Goal: Task Accomplishment & Management: Use online tool/utility

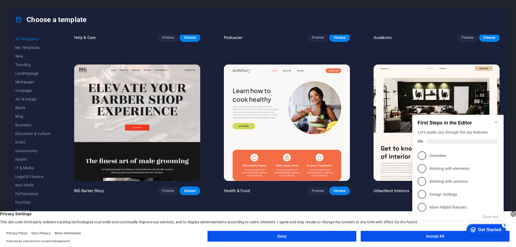
scroll to position [888, 0]
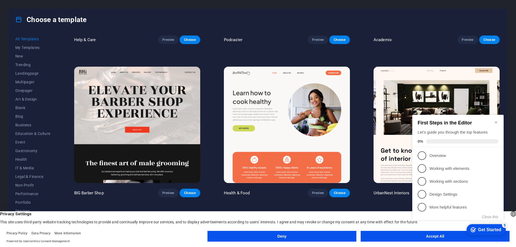
drag, startPoint x: 136, startPoint y: 199, endPoint x: 297, endPoint y: 124, distance: 177.0
click at [297, 124] on img at bounding box center [287, 125] width 126 height 116
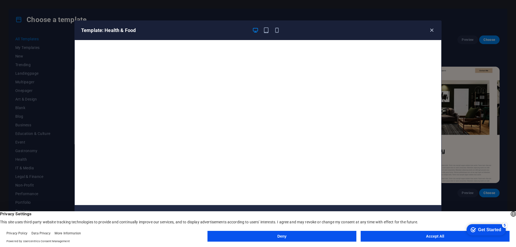
click at [433, 29] on icon "button" at bounding box center [432, 30] width 6 height 6
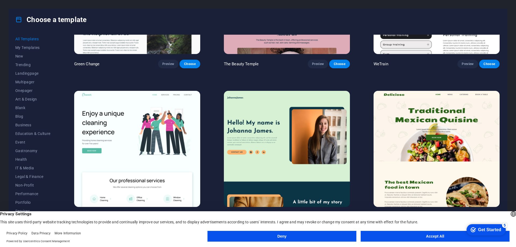
scroll to position [1210, 0]
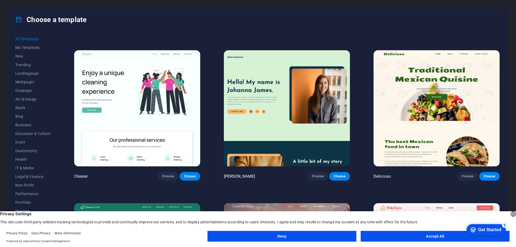
click at [442, 236] on button "Accept All" at bounding box center [435, 236] width 149 height 11
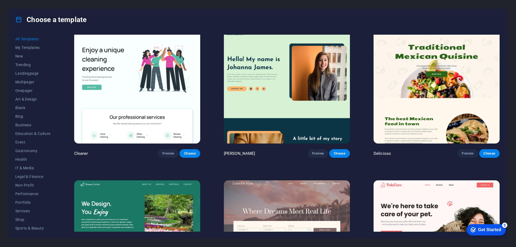
scroll to position [1345, 0]
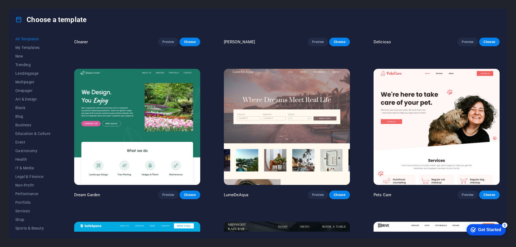
click at [489, 228] on div "Get Started" at bounding box center [490, 230] width 23 height 5
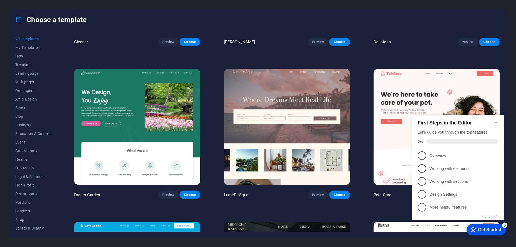
click at [497, 120] on icon "Minimize checklist" at bounding box center [496, 122] width 4 height 4
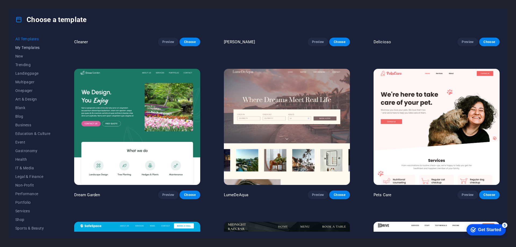
click at [27, 45] on span "My Templates" at bounding box center [32, 47] width 35 height 4
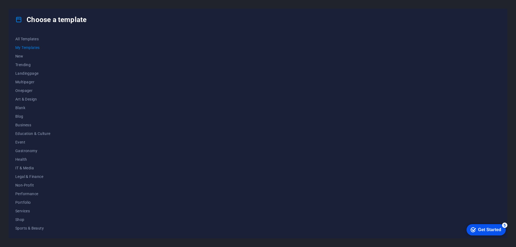
scroll to position [0, 0]
click at [487, 228] on div "Get Started" at bounding box center [490, 230] width 23 height 5
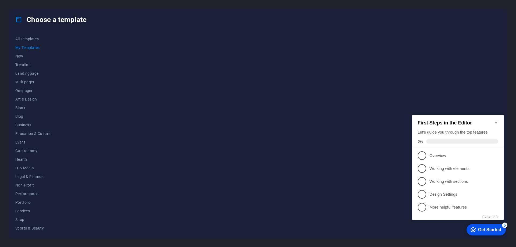
click at [429, 160] on li "1 Overview - incomplete" at bounding box center [458, 155] width 91 height 13
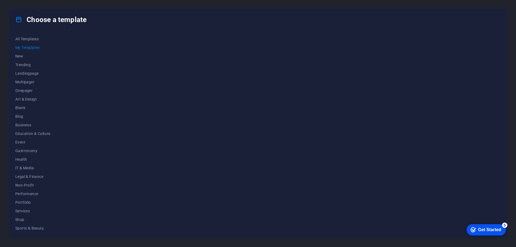
click at [481, 233] on div "checkmark Get Started 5" at bounding box center [486, 229] width 39 height 11
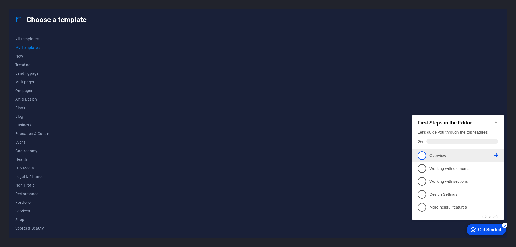
click at [423, 156] on span "1" at bounding box center [422, 155] width 9 height 9
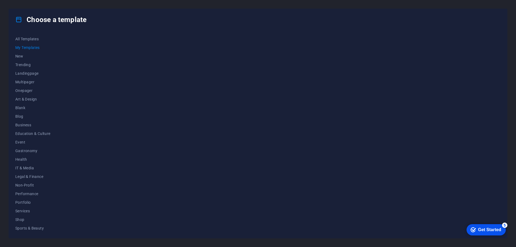
click at [499, 229] on div "Get Started" at bounding box center [490, 230] width 23 height 5
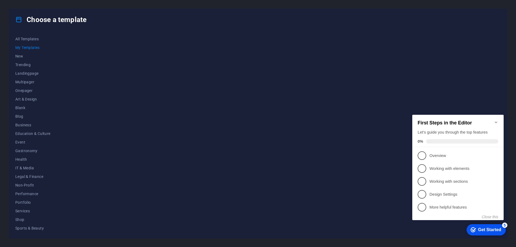
click at [495, 120] on icon "Minimize checklist" at bounding box center [496, 122] width 4 height 4
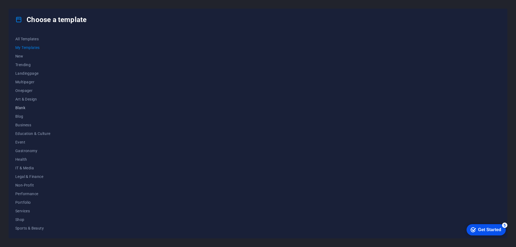
click at [26, 107] on span "Blank" at bounding box center [32, 108] width 35 height 4
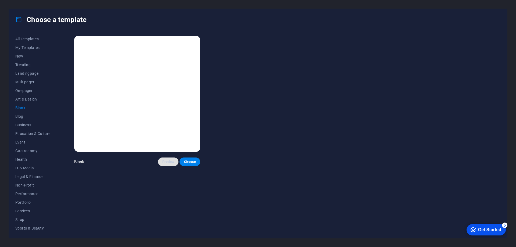
click at [168, 163] on span "Preview" at bounding box center [168, 162] width 12 height 4
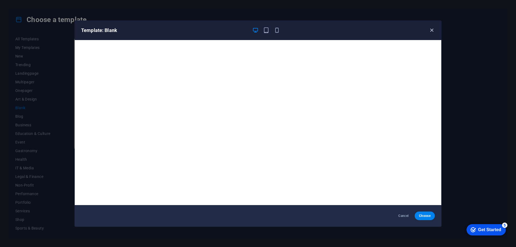
click at [431, 29] on icon "button" at bounding box center [432, 30] width 6 height 6
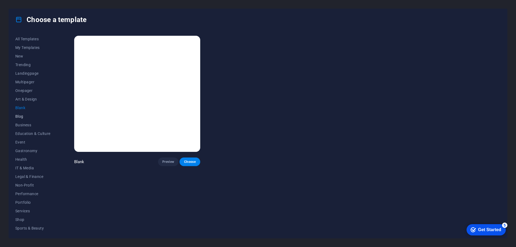
click at [24, 117] on span "Blog" at bounding box center [32, 116] width 35 height 4
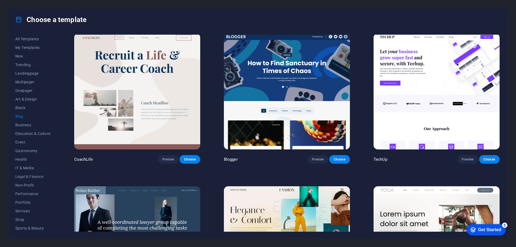
scroll to position [619, 0]
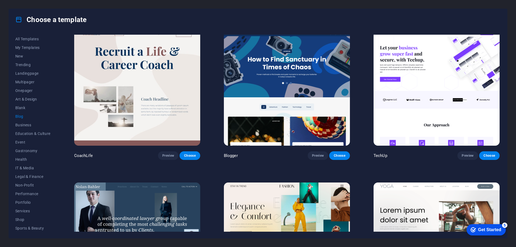
click at [177, 83] on img at bounding box center [137, 88] width 126 height 116
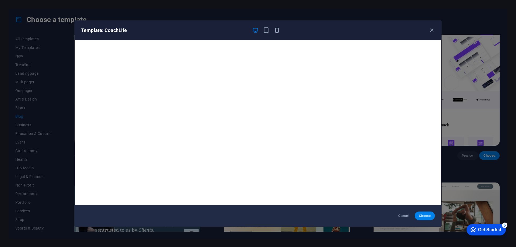
click at [426, 215] on span "Choose" at bounding box center [425, 216] width 12 height 4
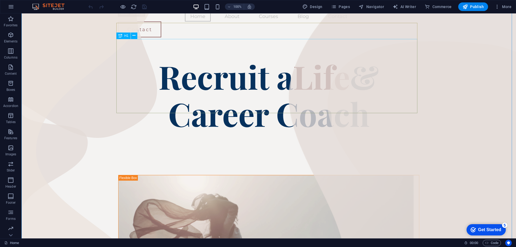
scroll to position [27, 0]
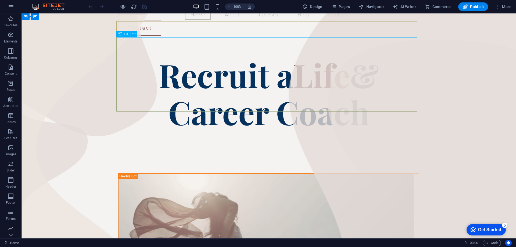
click at [289, 90] on div "Recruit a Life & Career Coach" at bounding box center [268, 93] width 301 height 74
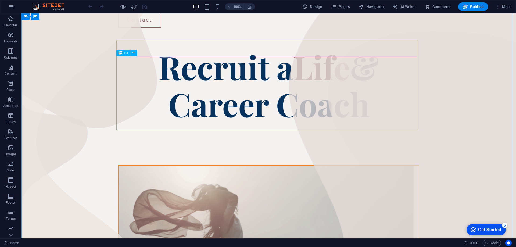
scroll to position [0, 0]
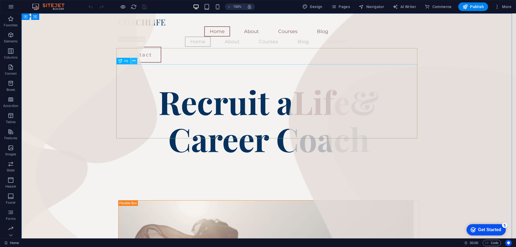
click at [133, 61] on icon at bounding box center [134, 61] width 3 height 6
click at [173, 85] on div "Recruit a Life & Career Coach" at bounding box center [268, 120] width 301 height 74
click at [342, 123] on div "Recruit a Life & Career Coach" at bounding box center [268, 120] width 301 height 74
click at [341, 123] on div "Recruit a Life & Career Coach" at bounding box center [268, 120] width 301 height 74
click at [134, 60] on icon at bounding box center [134, 61] width 3 height 6
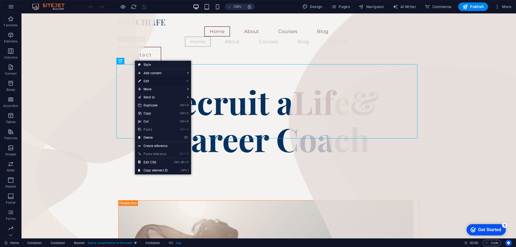
click at [157, 83] on link "⏎ Edit" at bounding box center [153, 81] width 36 height 8
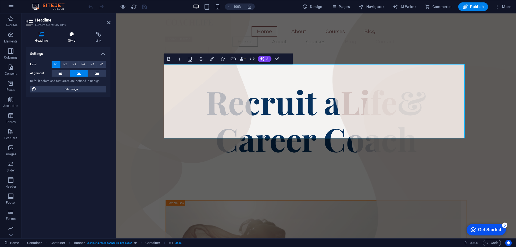
click at [66, 33] on icon at bounding box center [71, 34] width 25 height 5
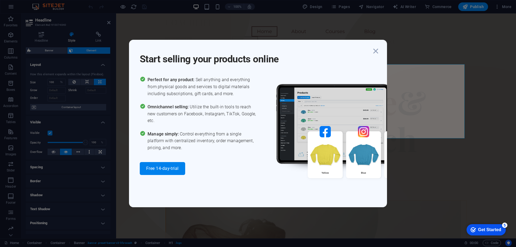
click at [73, 88] on div "Start selling your products online Perfect for any product: Sell anything and e…" at bounding box center [258, 123] width 516 height 247
click at [378, 50] on icon "button" at bounding box center [376, 51] width 10 height 10
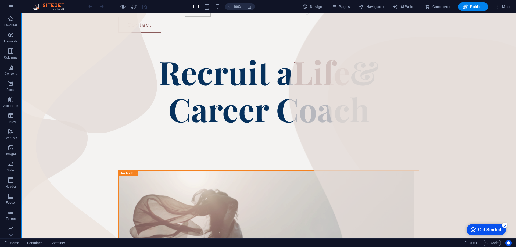
scroll to position [108, 0]
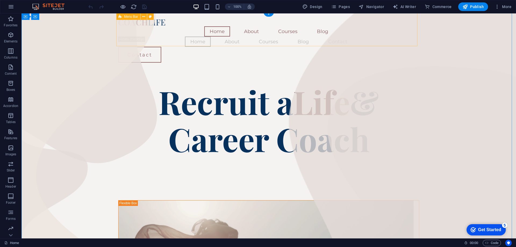
scroll to position [54, 0]
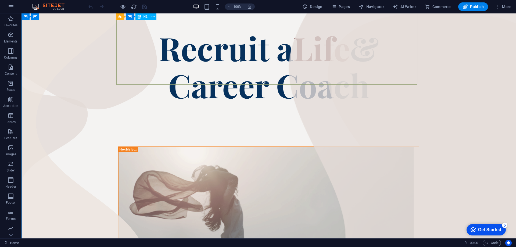
click at [299, 55] on div "Recruit a Life & Career Coach" at bounding box center [268, 66] width 301 height 74
click at [307, 33] on div "Recruit a Life & Career Coach" at bounding box center [268, 66] width 301 height 74
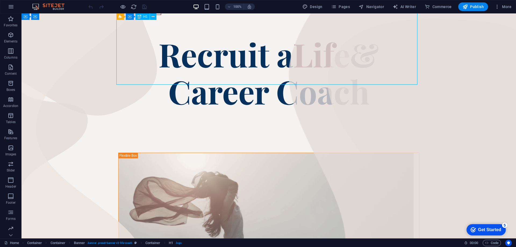
select select "%"
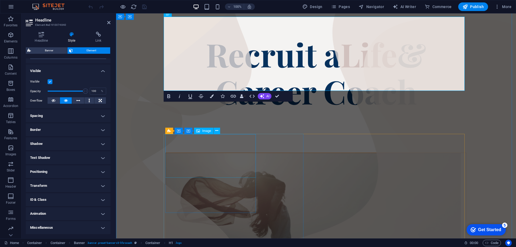
scroll to position [101, 0]
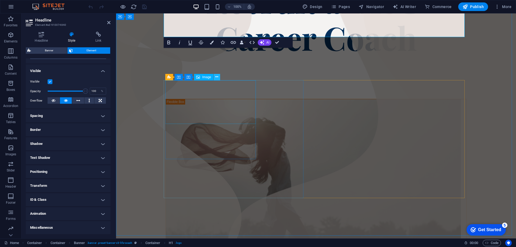
click at [218, 78] on icon at bounding box center [216, 77] width 3 height 6
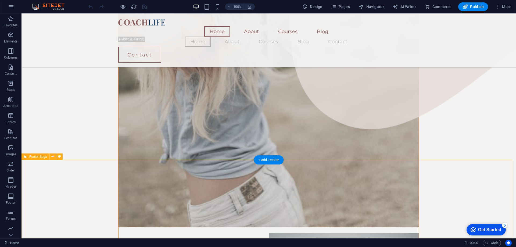
scroll to position [720, 0]
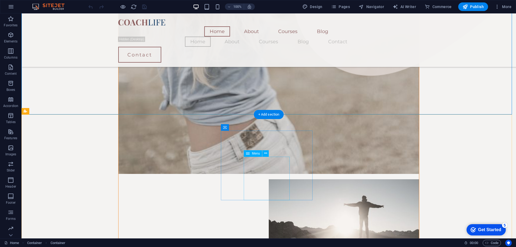
scroll to position [774, 0]
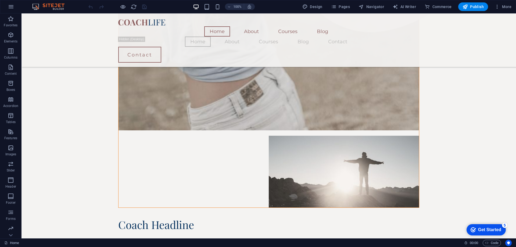
scroll to position [817, 0]
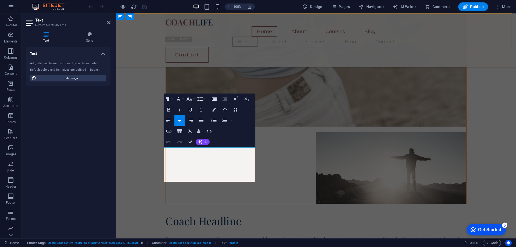
click at [230, 47] on div "Home About Courses Blog Home About Courses Blog Contact Contact" at bounding box center [316, 40] width 400 height 54
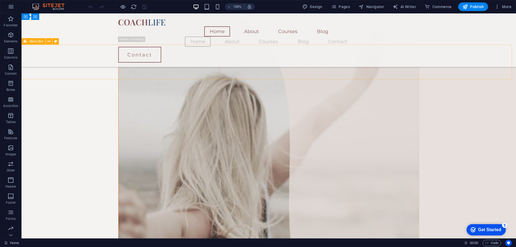
scroll to position [467, 0]
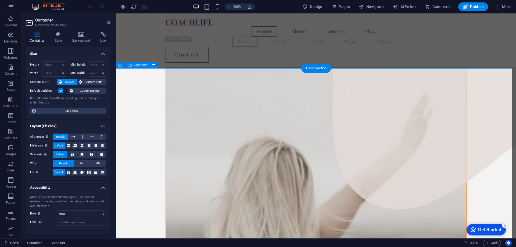
scroll to position [441, 0]
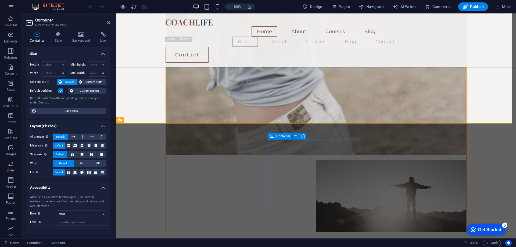
scroll to position [817, 0]
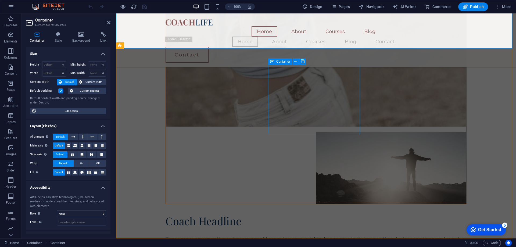
click at [288, 62] on span "Container" at bounding box center [284, 61] width 14 height 3
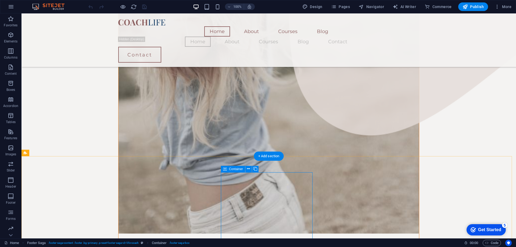
scroll to position [710, 0]
